Goal: Information Seeking & Learning: Learn about a topic

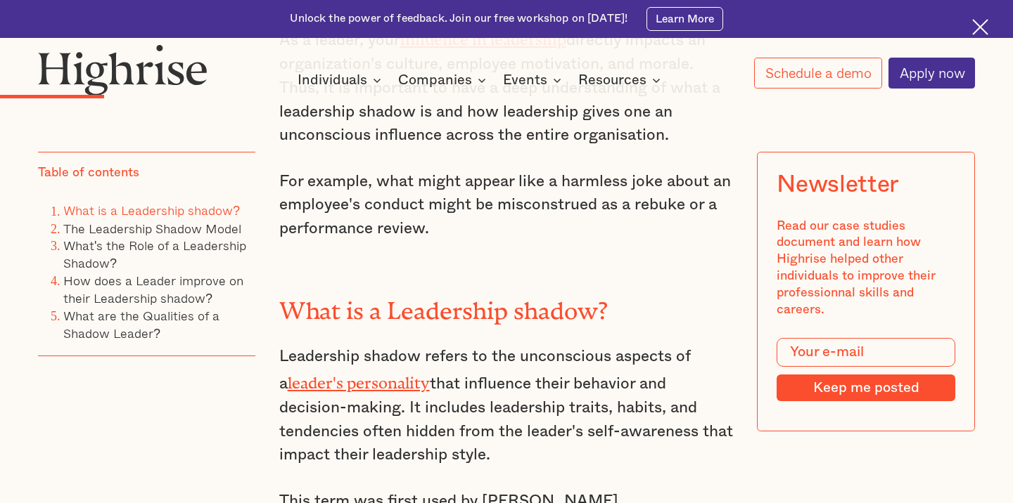
click at [600, 283] on div "All leaders cast a shadow. The question is whether yours is blocking the sun or…" at bounding box center [506, 317] width 455 height 1210
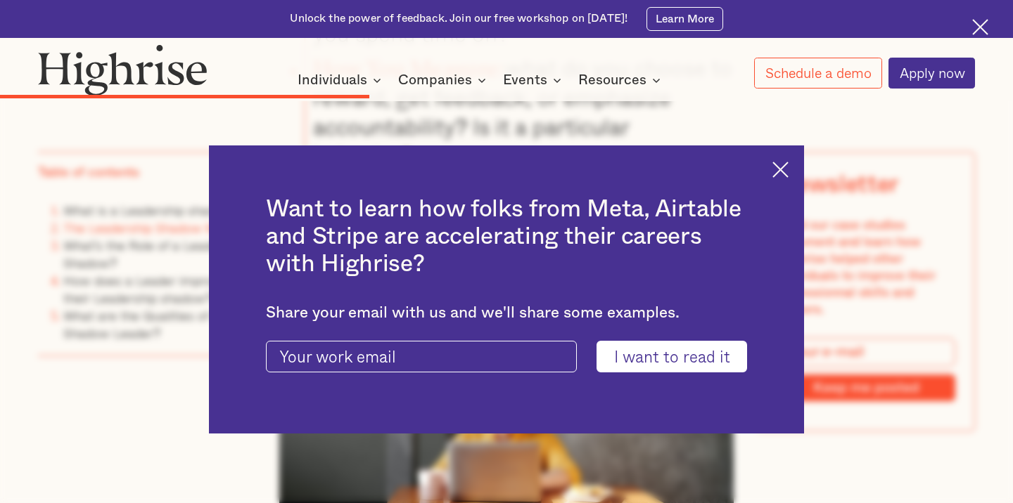
scroll to position [3228, 0]
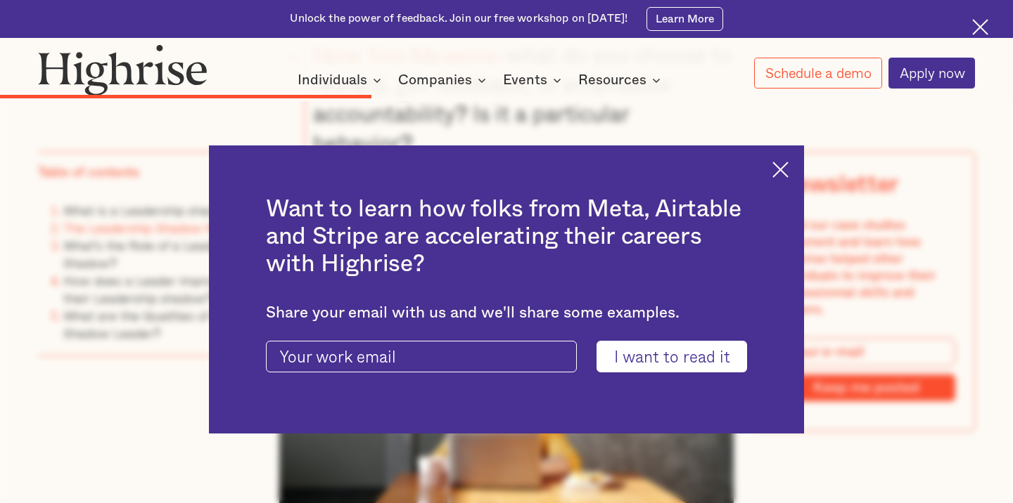
click at [773, 174] on img at bounding box center [780, 170] width 16 height 16
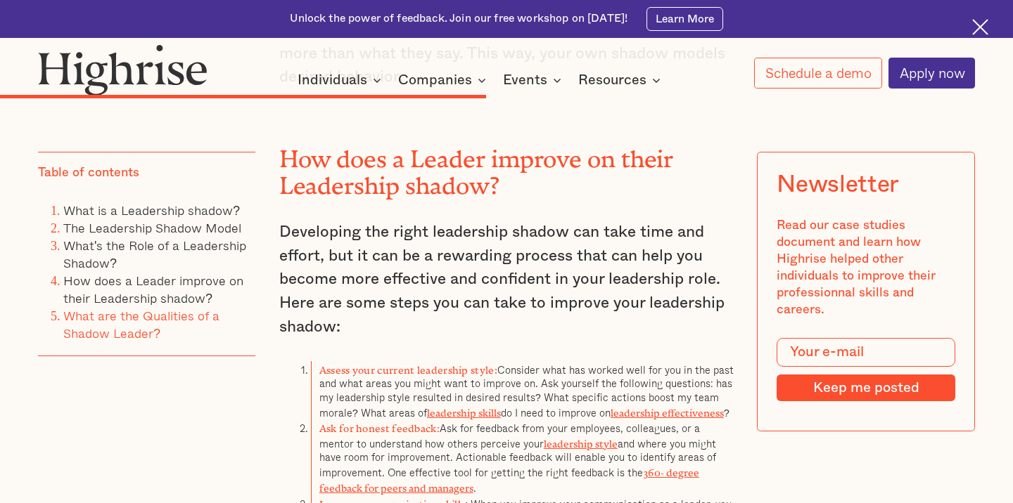
scroll to position [4069, 0]
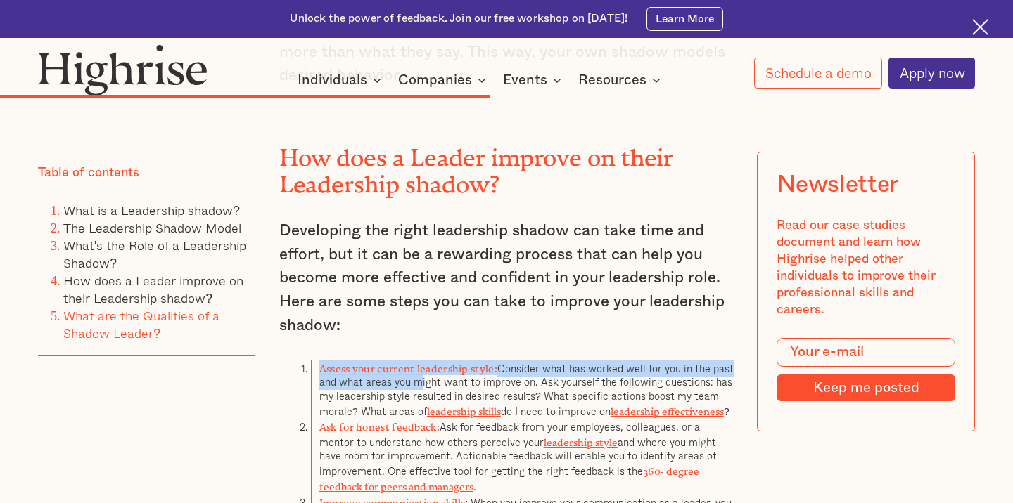
drag, startPoint x: 376, startPoint y: 254, endPoint x: 413, endPoint y: 295, distance: 54.8
click at [413, 295] on div "What's the Role of a Leadership Shadow? A leadership shadow enables a leader to…" at bounding box center [506, 266] width 455 height 991
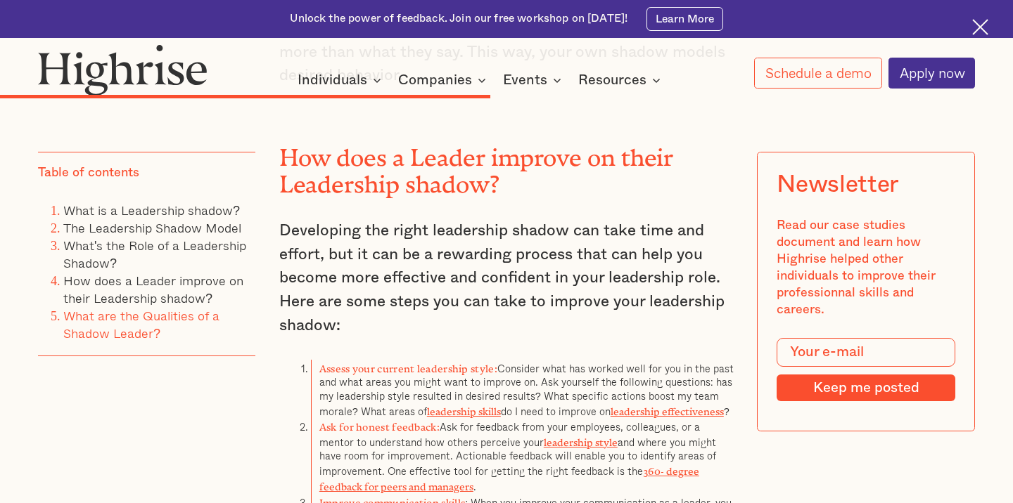
click at [413, 227] on p "Developing the right leadership shadow can take time and effort, but it can be …" at bounding box center [506, 278] width 455 height 119
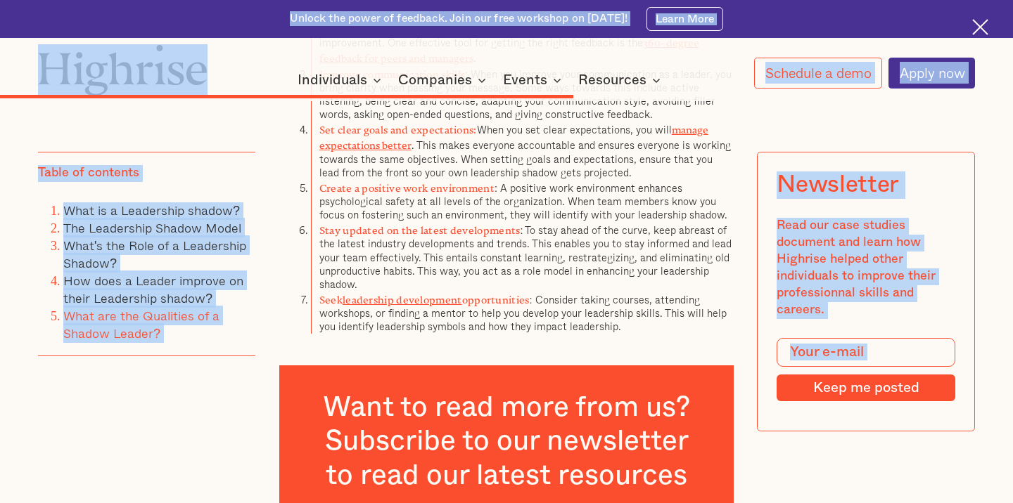
scroll to position [4453, 0]
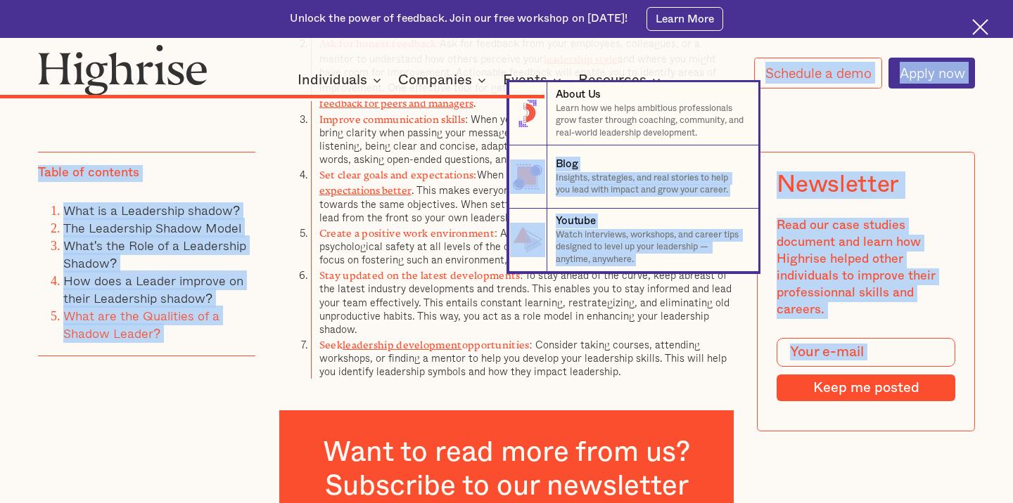
drag, startPoint x: 282, startPoint y: 139, endPoint x: 347, endPoint y: 195, distance: 86.3
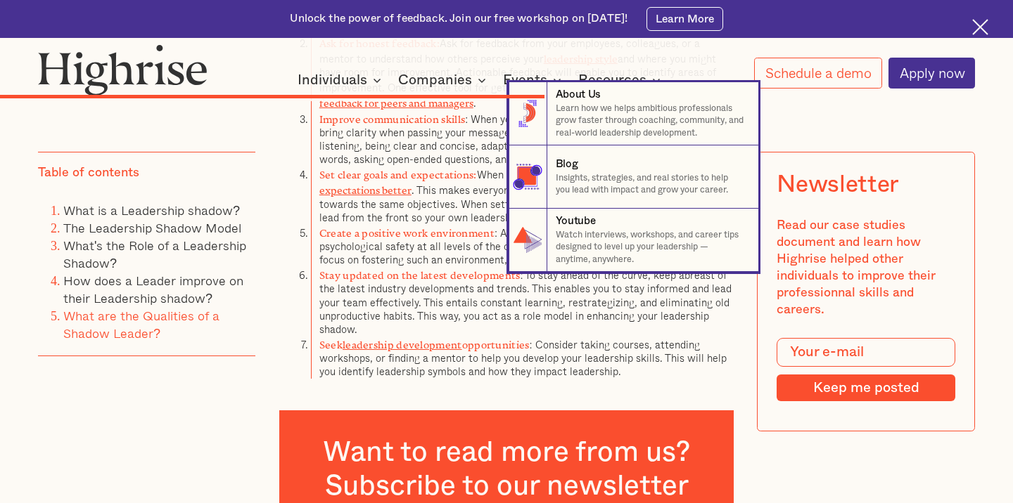
click at [370, 195] on nav "8 About Us Learn how we helps ambitious professionals grow faster through coach…" at bounding box center [506, 177] width 1013 height 190
click at [281, 235] on nav "8 About Us Learn how we helps ambitious professionals grow faster through coach…" at bounding box center [506, 177] width 1013 height 190
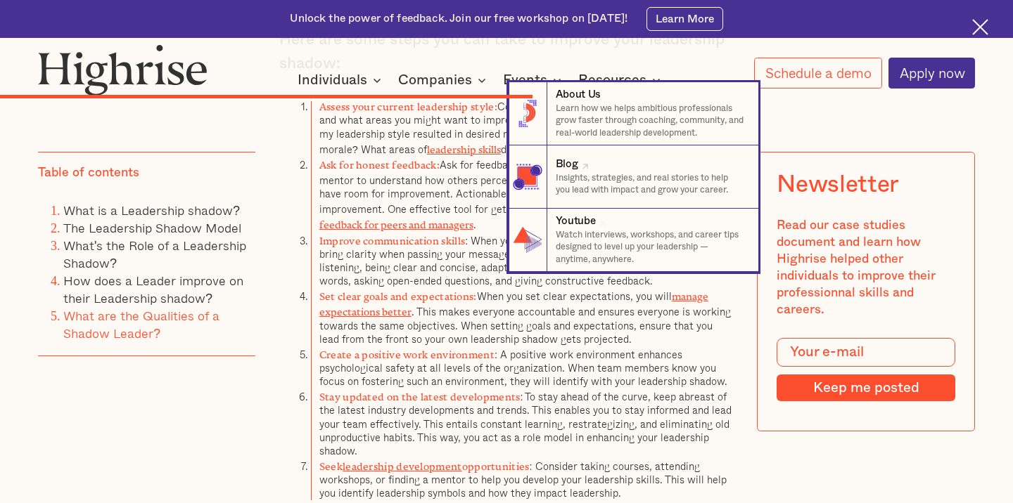
scroll to position [4328, 0]
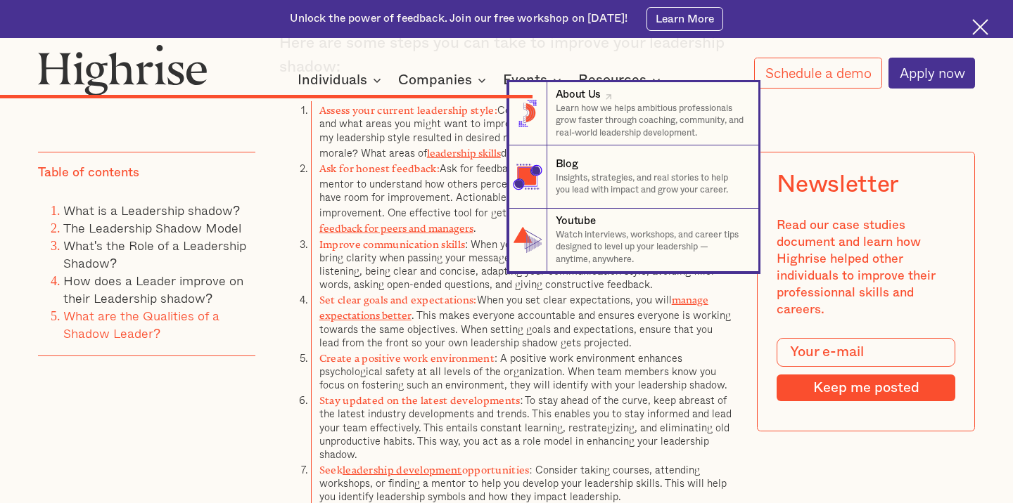
click at [802, 117] on nav "8 About Us Learn how we helps ambitious professionals grow faster through coach…" at bounding box center [506, 177] width 1013 height 190
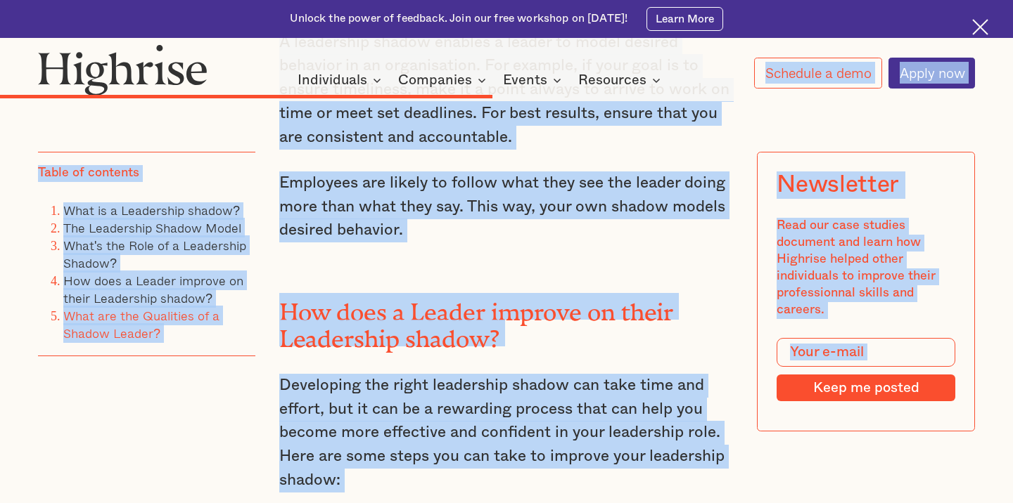
scroll to position [3890, 0]
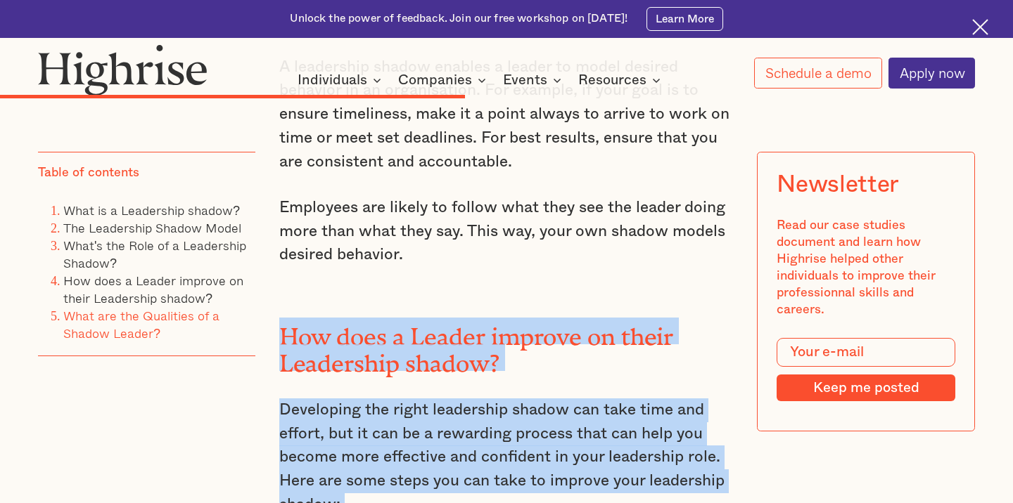
drag, startPoint x: 613, startPoint y: 435, endPoint x: 282, endPoint y: 240, distance: 384.2
click at [282, 240] on div "What's the Role of a Leadership Shadow? A leadership shadow enables a leader to…" at bounding box center [506, 446] width 455 height 991
copy div "How does a Leader improve on their Leadership shadow? Developing the right lead…"
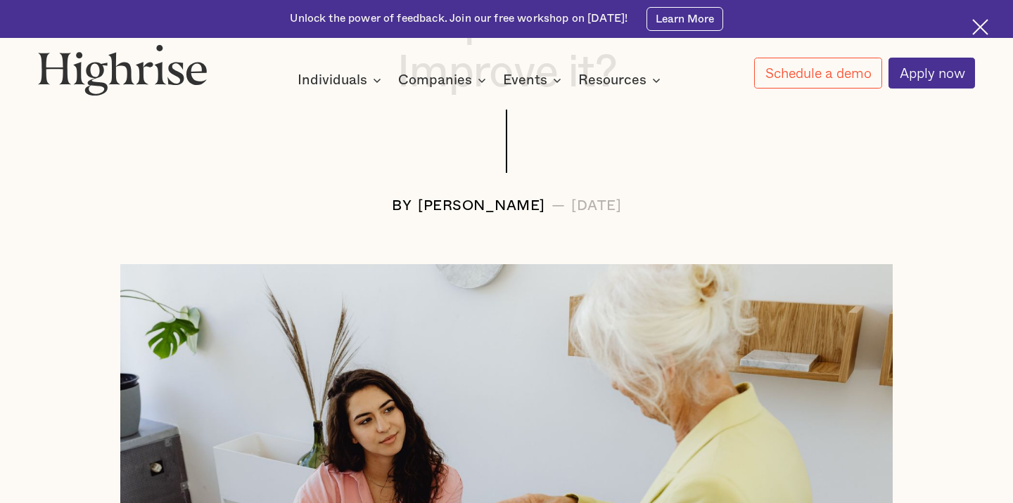
scroll to position [295, 0]
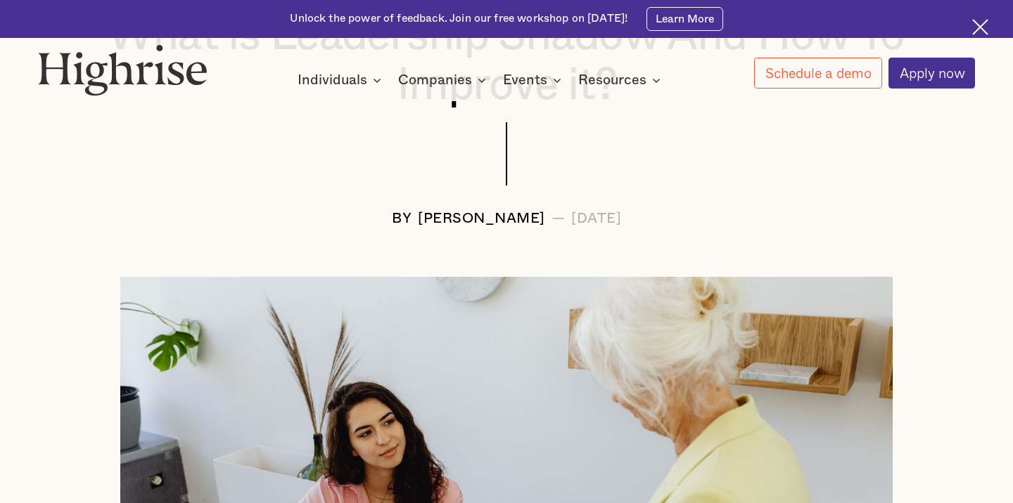
drag, startPoint x: 671, startPoint y: 218, endPoint x: 339, endPoint y: 198, distance: 332.5
click at [339, 198] on div "Article #LEADERSHIP What is Leadership Shadow And How To Improve it? BY [PERSON…" at bounding box center [506, 88] width 1013 height 275
copy div "BY [PERSON_NAME] — [DATE]"
